Goal: Task Accomplishment & Management: Complete application form

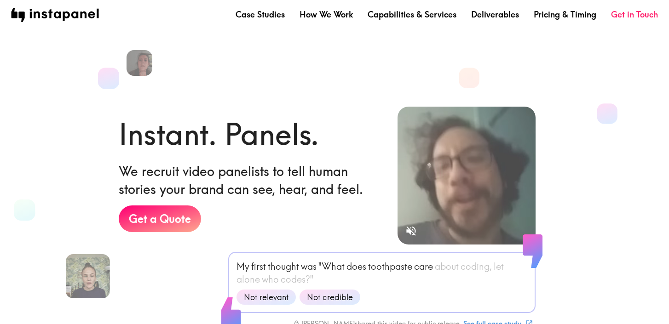
click at [322, 23] on div "Case Studies How We Work Capabilities & Services Deliverables Pricing & Timing …" at bounding box center [334, 14] width 669 height 29
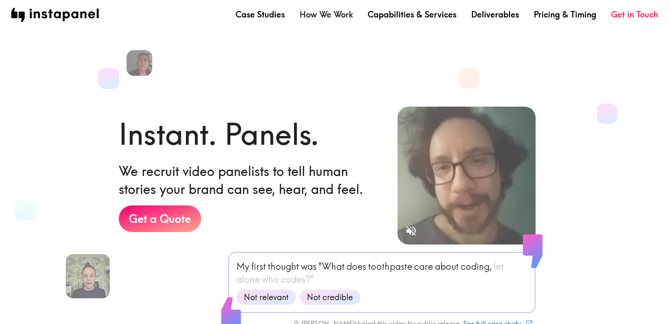
click at [322, 18] on link "How We Work" at bounding box center [325, 14] width 53 height 11
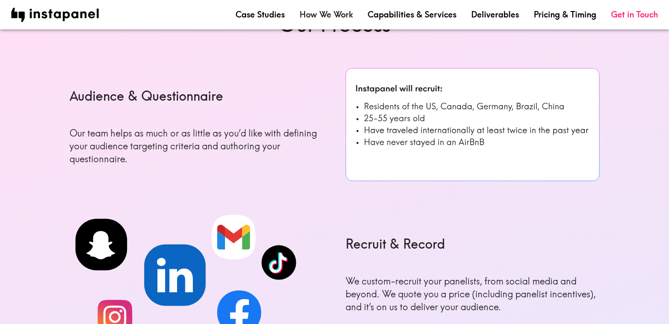
scroll to position [359, 0]
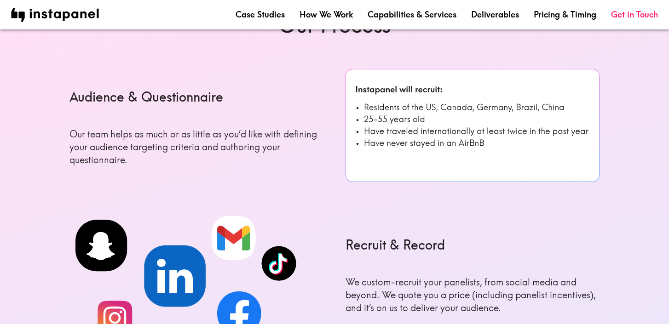
click at [449, 106] on img at bounding box center [472, 125] width 254 height 113
click at [442, 14] on link "Capabilities & Services" at bounding box center [411, 14] width 89 height 11
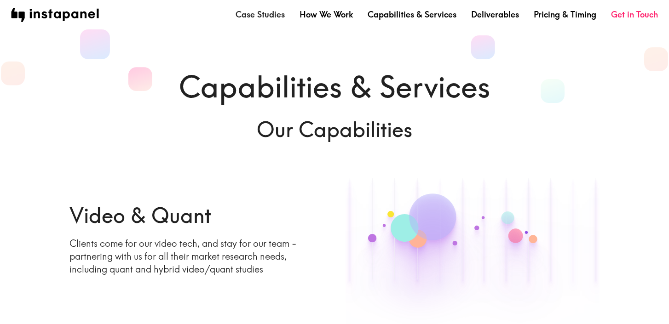
click at [276, 15] on link "Case Studies" at bounding box center [259, 14] width 49 height 11
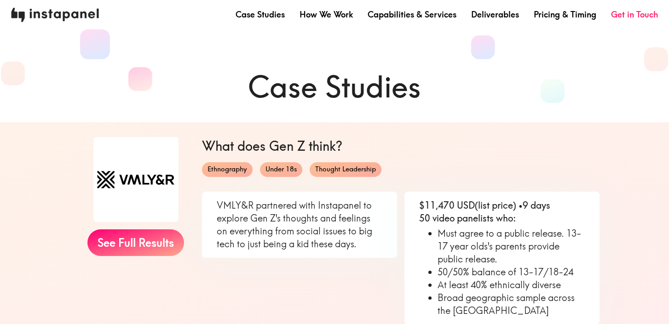
click at [72, 17] on img at bounding box center [55, 15] width 88 height 14
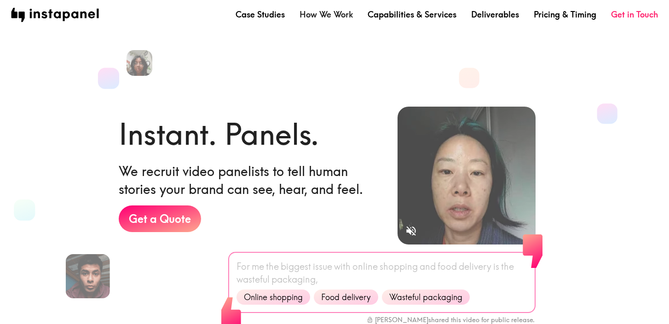
click at [323, 17] on link "How We Work" at bounding box center [325, 14] width 53 height 11
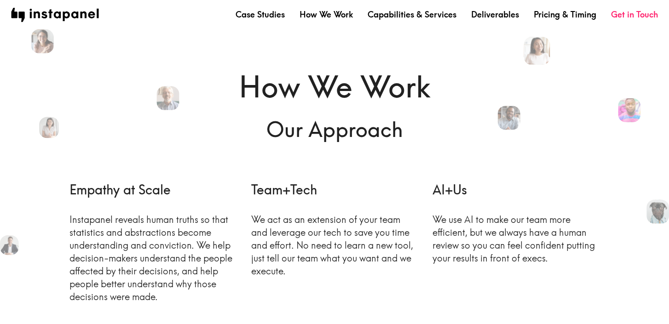
click at [261, 23] on div "Case Studies How We Work Capabilities & Services Deliverables Pricing & Timing …" at bounding box center [334, 14] width 669 height 29
click at [261, 20] on nav "Case Studies How We Work Capabilities & Services Deliverables Pricing & Timing …" at bounding box center [334, 15] width 646 height 14
click at [262, 17] on link "Case Studies" at bounding box center [259, 14] width 49 height 11
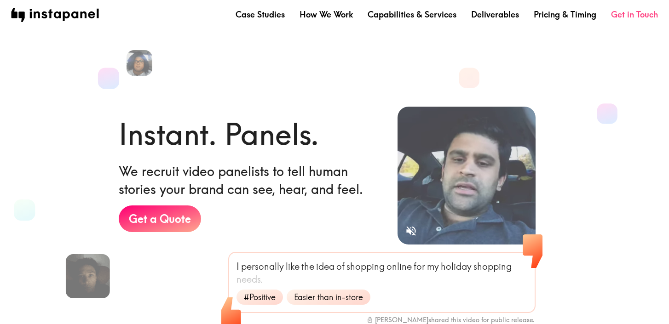
click at [618, 17] on link "Get in Touch" at bounding box center [634, 14] width 47 height 11
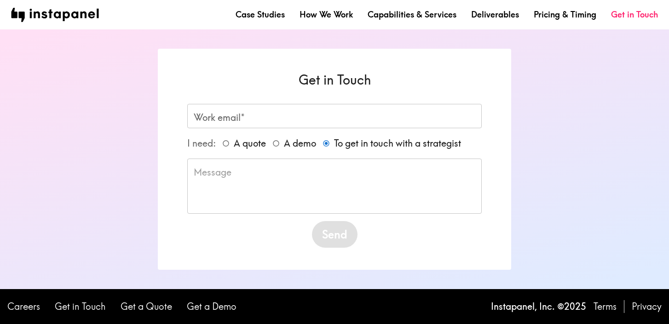
click at [295, 112] on input "Work email*" at bounding box center [334, 116] width 294 height 24
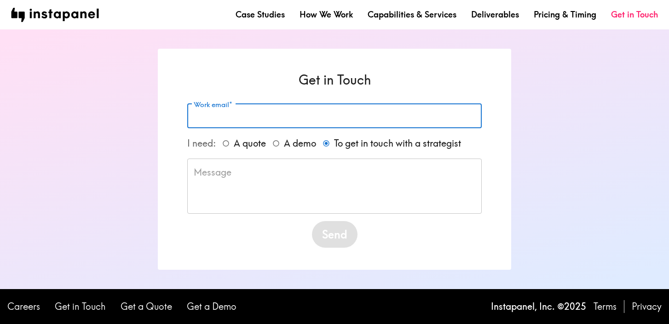
click at [236, 142] on span "A quote" at bounding box center [250, 143] width 32 height 13
click at [234, 142] on input "A quote" at bounding box center [226, 144] width 16 height 16
radio input "true"
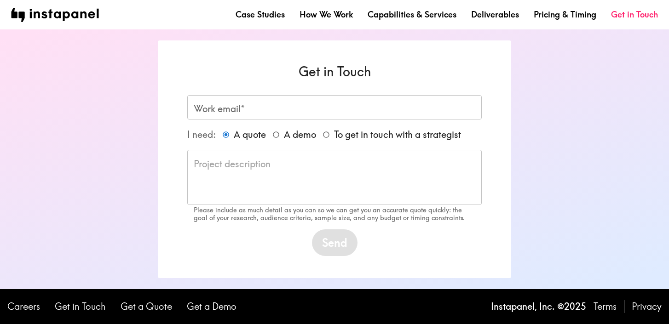
click at [235, 112] on input "Work email*" at bounding box center [334, 107] width 294 height 24
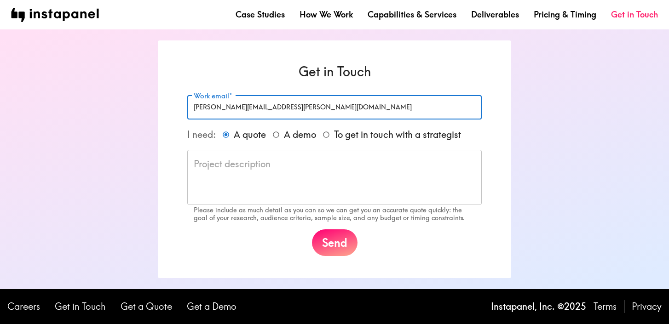
type input "[PERSON_NAME][EMAIL_ADDRESS][PERSON_NAME][DOMAIN_NAME]"
click at [227, 178] on textarea at bounding box center [334, 178] width 281 height 40
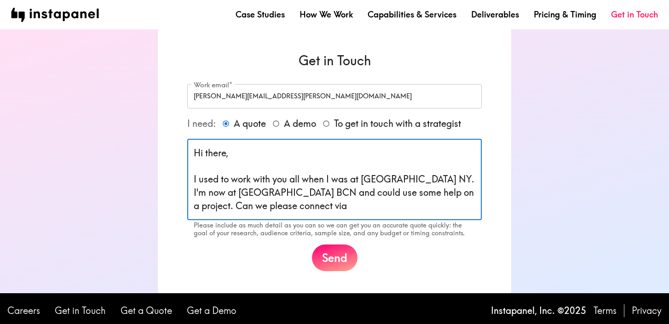
drag, startPoint x: 410, startPoint y: 195, endPoint x: 420, endPoint y: 204, distance: 13.7
click at [420, 205] on textarea "Hi there, I used to work with you all when I was at [GEOGRAPHIC_DATA] NY. I'm n…" at bounding box center [334, 180] width 281 height 66
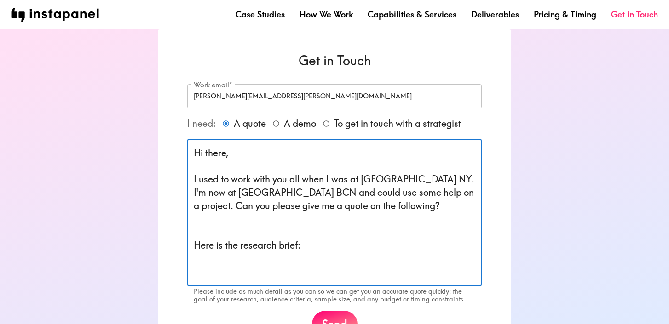
paste textarea "Loremipsu: Dolorsi ametc adi elitseddoei tempor incididu ut laboreetdo magnaali…"
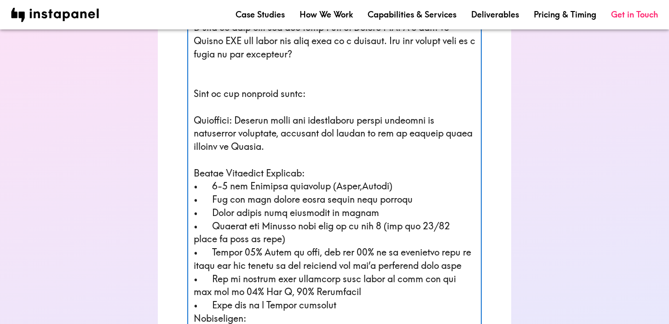
scroll to position [153, 0]
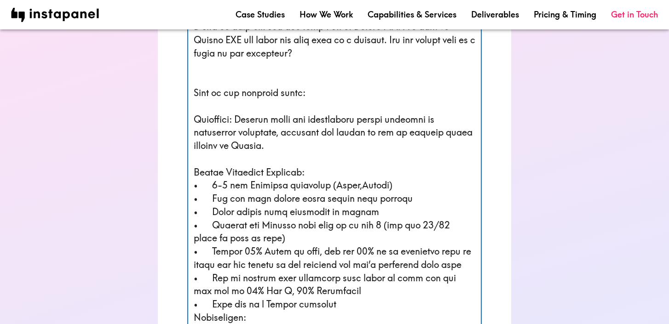
click at [387, 187] on textarea at bounding box center [334, 265] width 281 height 542
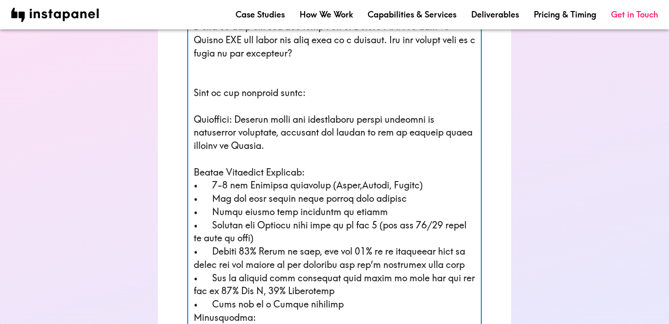
click at [361, 186] on textarea at bounding box center [334, 265] width 281 height 542
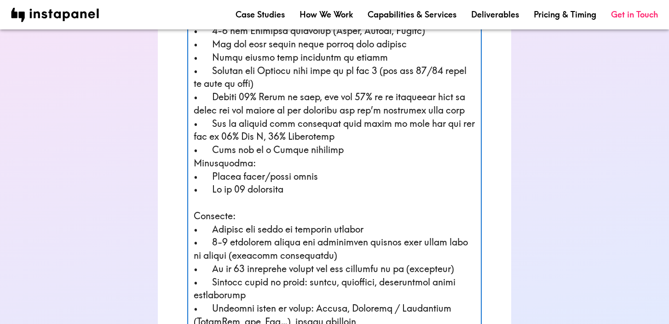
scroll to position [303, 0]
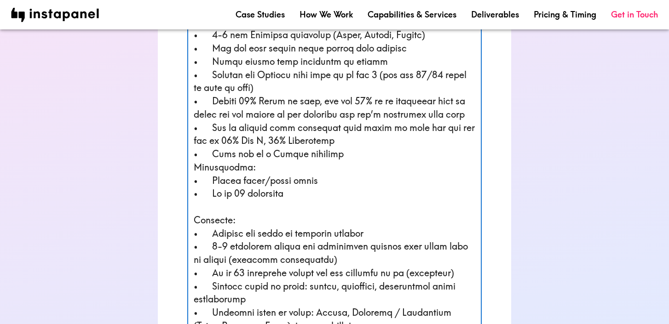
click at [286, 167] on textarea at bounding box center [334, 115] width 281 height 542
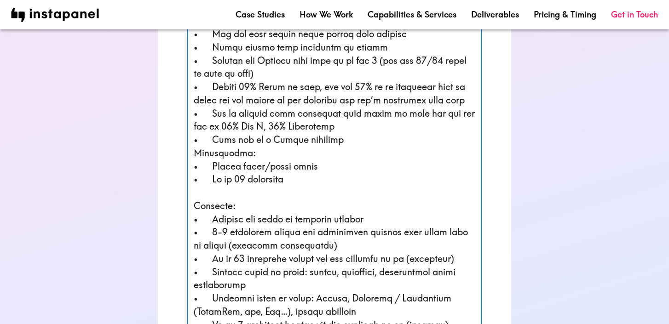
scroll to position [319, 0]
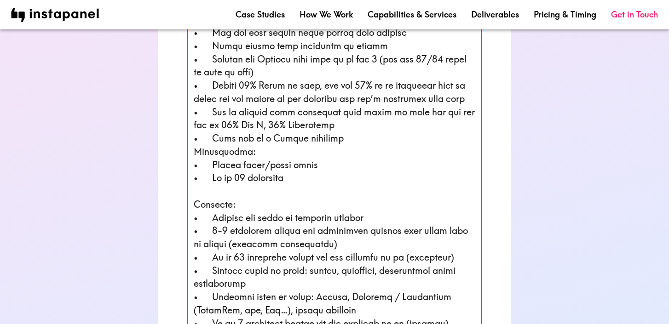
click at [348, 150] on textarea at bounding box center [334, 99] width 281 height 542
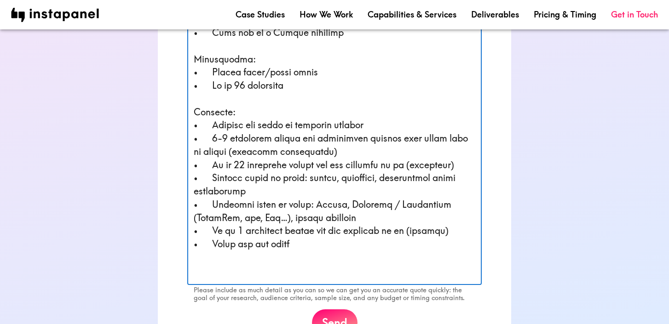
scroll to position [435, 0]
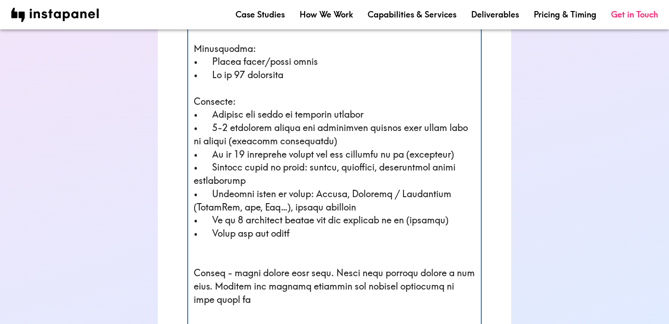
click at [432, 300] on textarea at bounding box center [334, 16] width 281 height 608
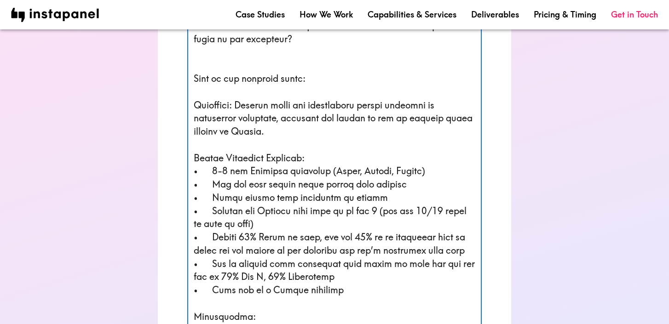
scroll to position [0, 0]
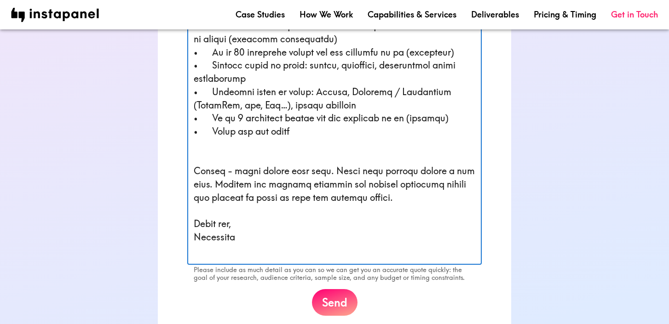
scroll to position [586, 0]
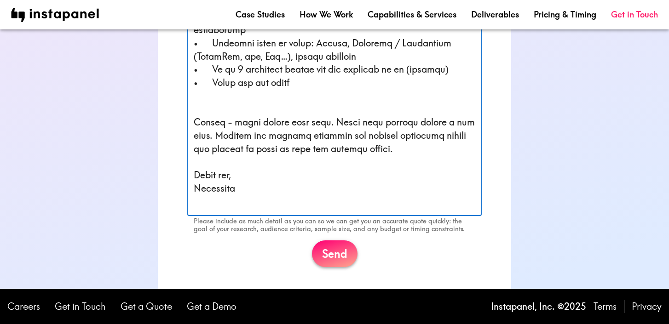
type textarea "Lo ipsum, D sita co adip elit sed doe temp I utl et Dolore MA. A'e adm ve Quisn…"
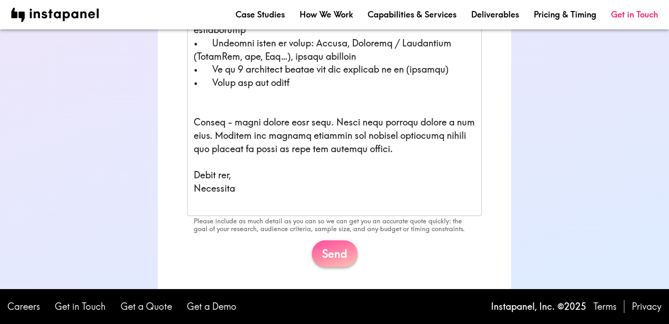
click at [344, 250] on button "Send" at bounding box center [335, 253] width 46 height 27
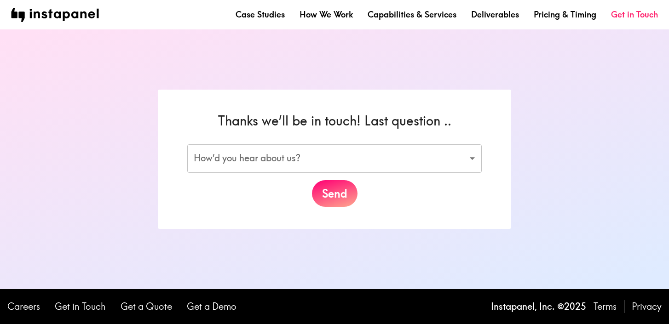
scroll to position [0, 0]
click at [271, 163] on body "Case Studies How We Work Capabilities & Services Deliverables Pricing & Timing …" at bounding box center [334, 162] width 669 height 324
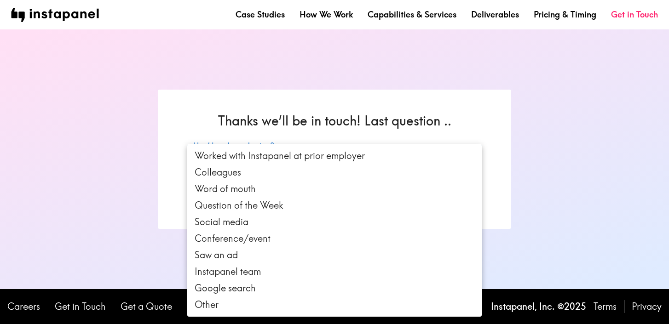
click at [234, 169] on li "Colleagues" at bounding box center [334, 172] width 294 height 17
type input "colleagues"
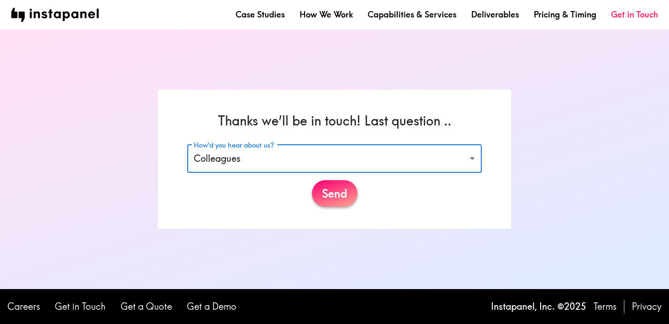
click at [330, 192] on button "Send" at bounding box center [335, 193] width 46 height 27
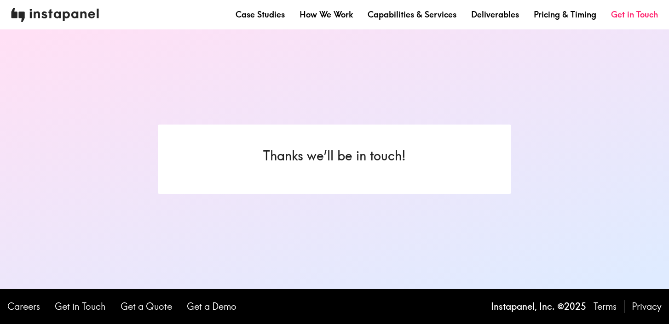
click at [83, 16] on img at bounding box center [55, 15] width 88 height 14
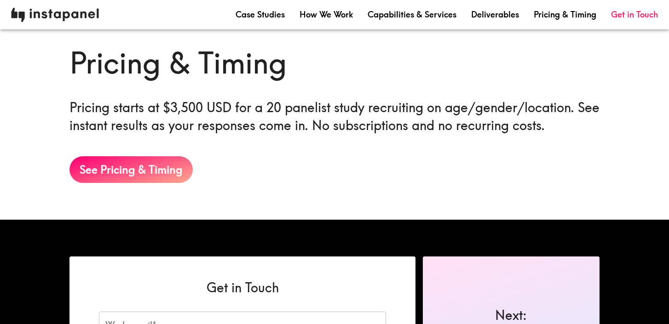
scroll to position [1495, 0]
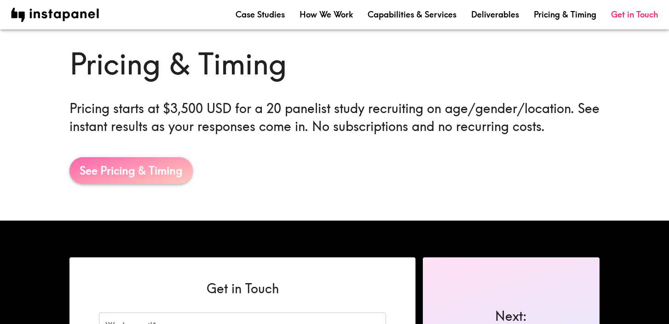
click at [168, 168] on link "See Pricing & Timing" at bounding box center [130, 170] width 123 height 27
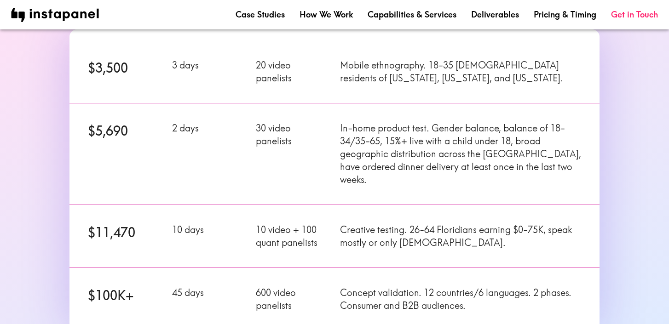
scroll to position [161, 0]
